Goal: Find specific page/section: Find specific page/section

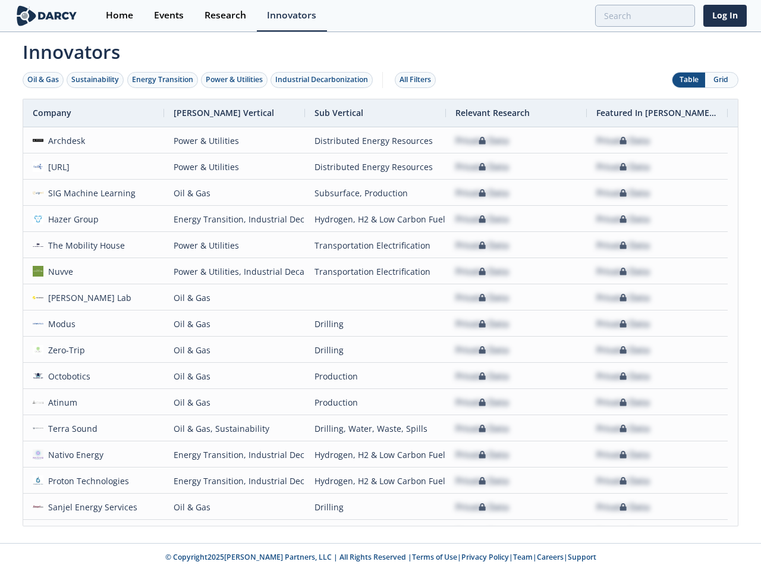
click at [43, 80] on div "Oil & Gas" at bounding box center [43, 79] width 32 height 11
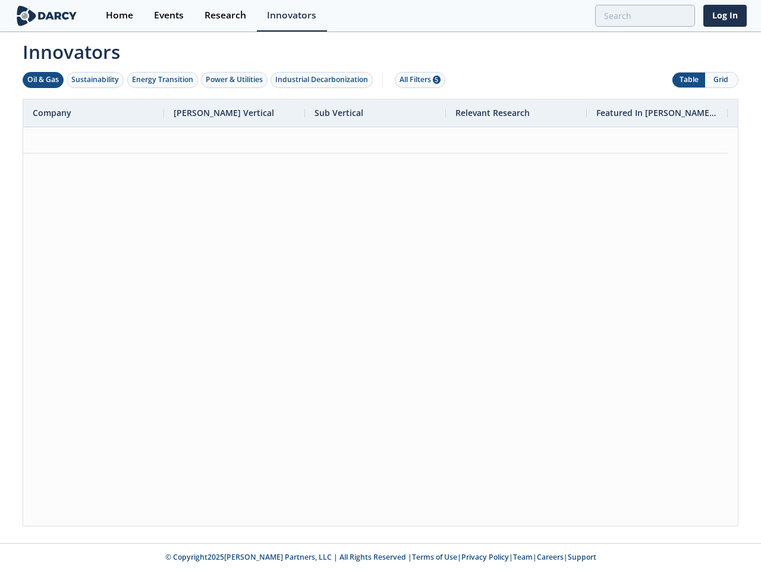
click at [96, 80] on div "Sustainability" at bounding box center [95, 79] width 48 height 11
click at [163, 80] on div "Energy Transition" at bounding box center [162, 79] width 61 height 11
click at [236, 80] on div "Power & Utilities" at bounding box center [234, 79] width 57 height 11
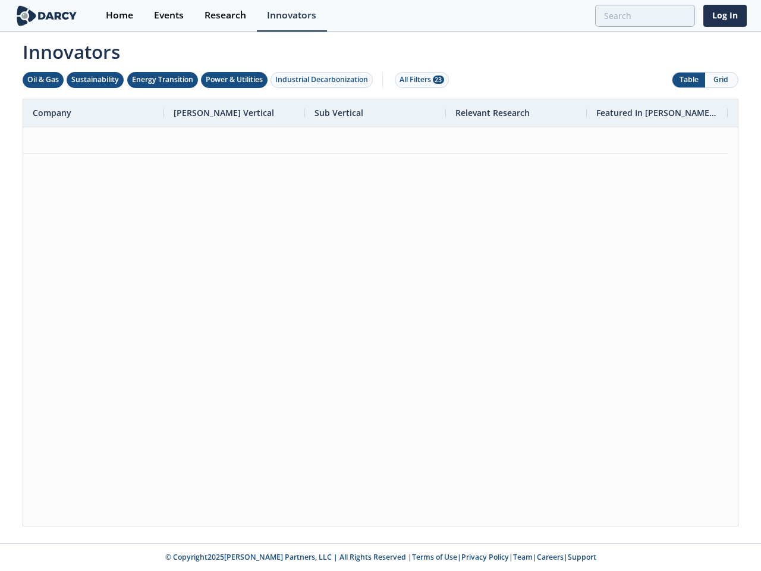
click at [324, 80] on div "Industrial Decarbonization" at bounding box center [321, 79] width 93 height 11
click at [419, 80] on div "All Filters 28" at bounding box center [422, 79] width 45 height 11
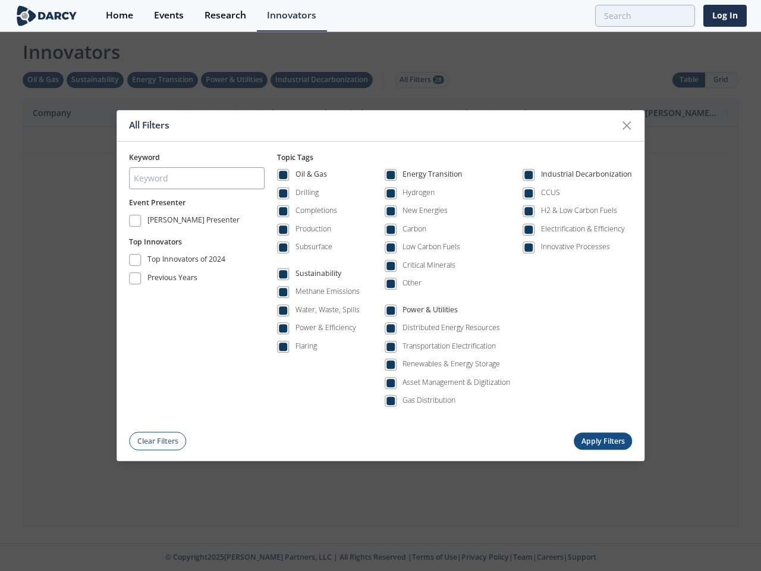
click at [689, 80] on div "All Filters Keyword Event Presenter [PERSON_NAME] Presenter Top Innovators Top …" at bounding box center [380, 285] width 761 height 571
